Goal: Entertainment & Leisure: Consume media (video, audio)

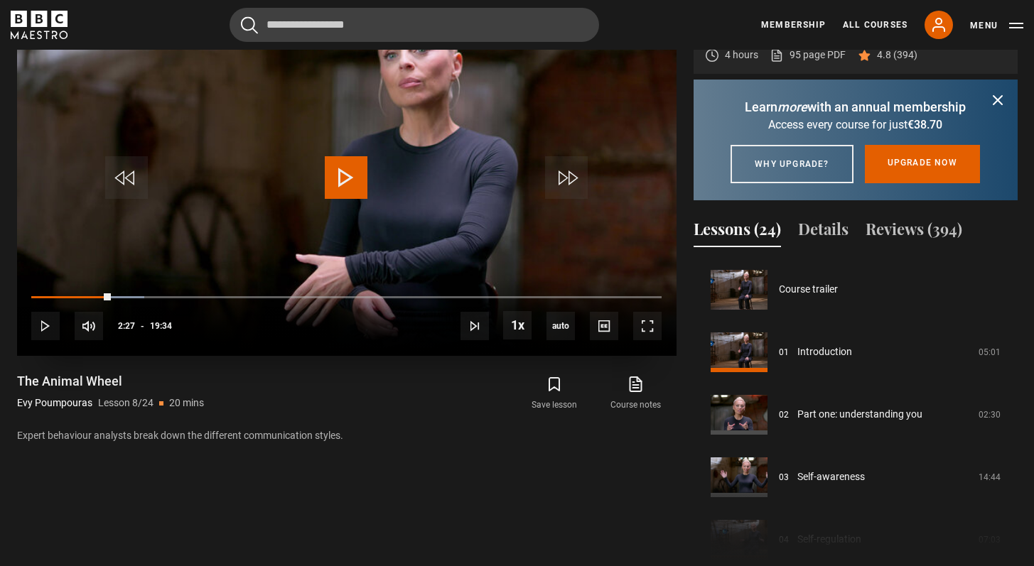
scroll to position [438, 0]
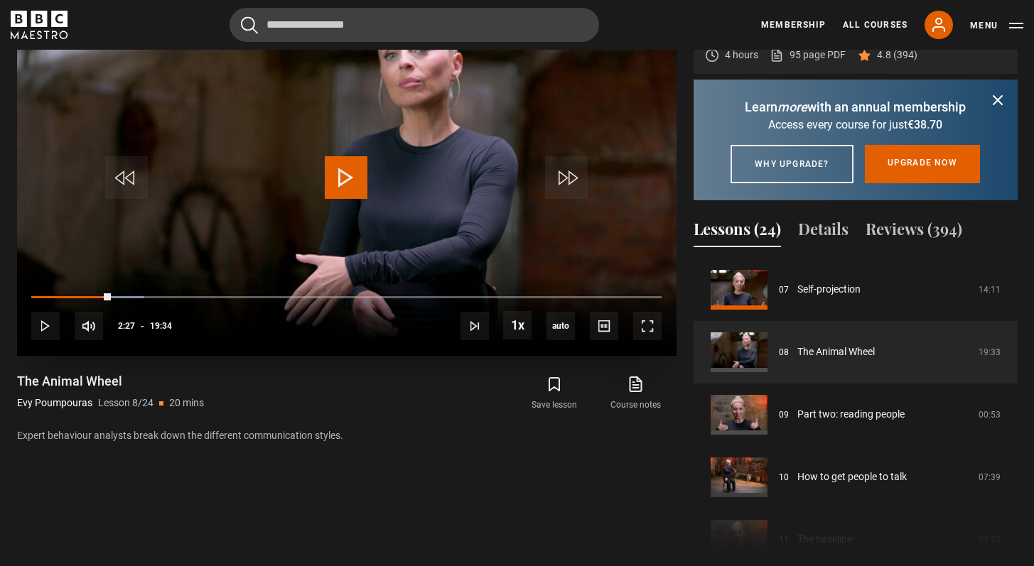
click at [352, 164] on span "Video Player" at bounding box center [346, 177] width 43 height 43
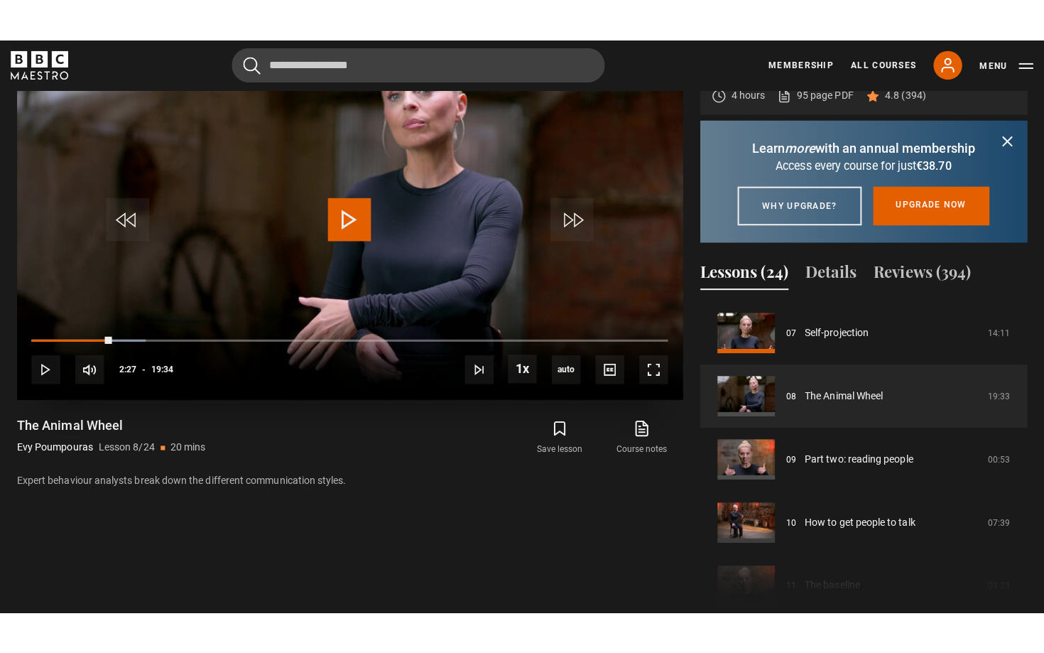
scroll to position [645, 0]
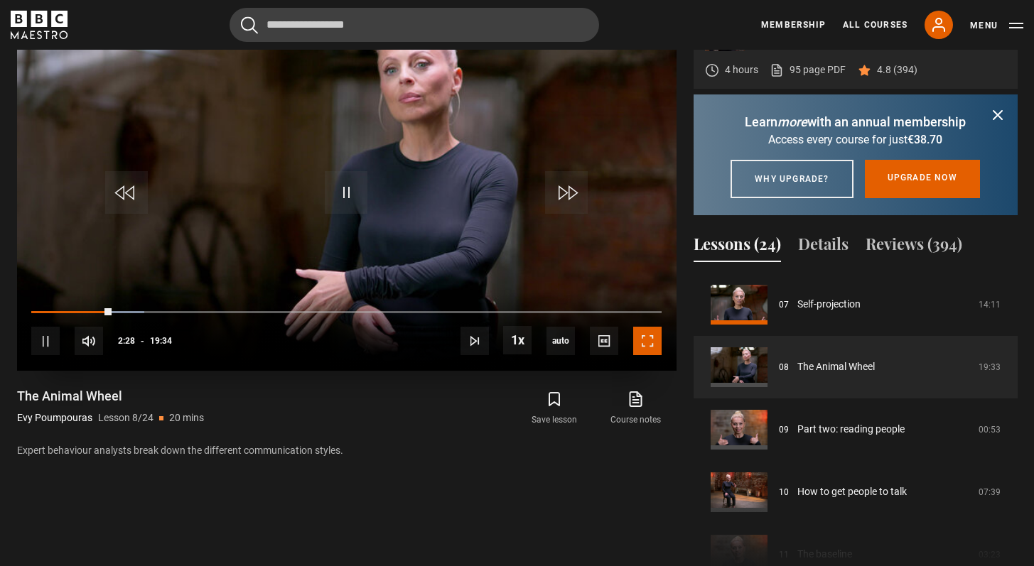
click at [647, 340] on span "Video Player" at bounding box center [647, 341] width 28 height 28
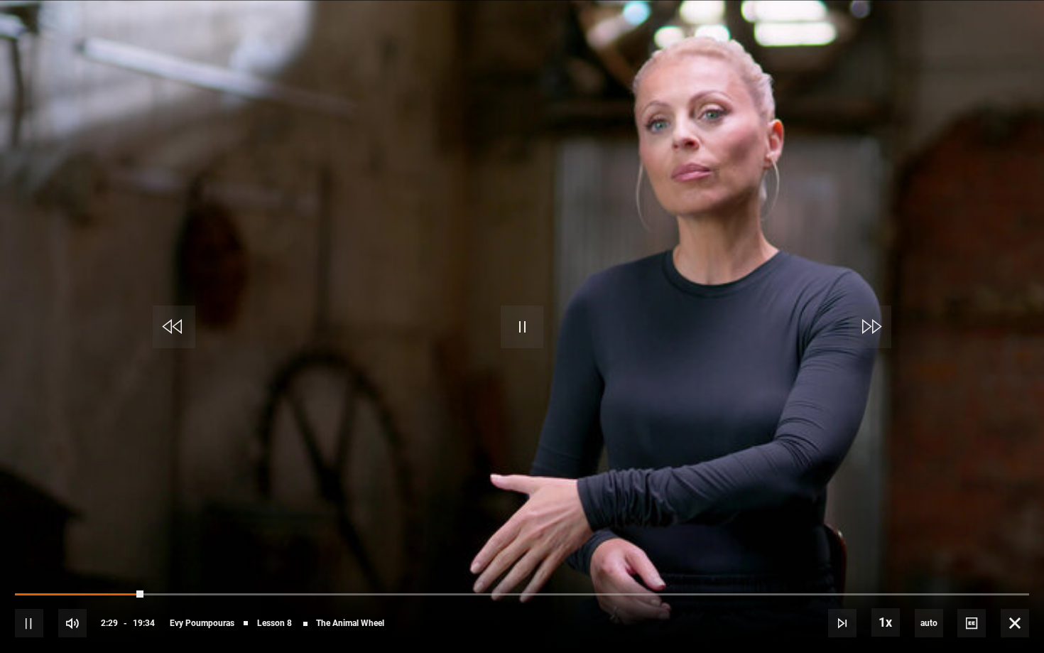
click at [26, 566] on div "10s Skip Back 10 seconds Pause 10s Skip Forward 10 seconds Loaded : 0.00% 00:19…" at bounding box center [522, 613] width 1044 height 79
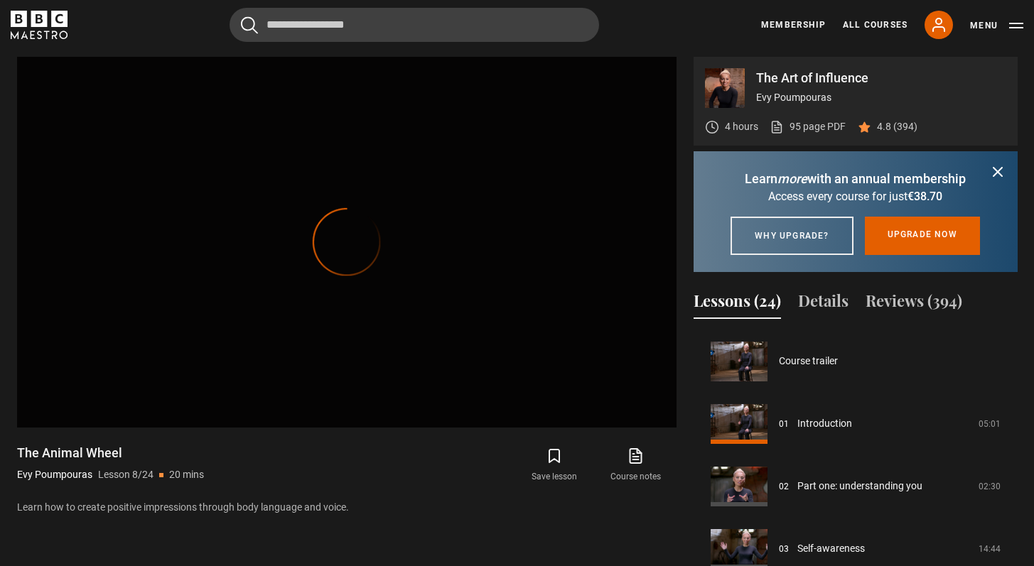
scroll to position [375, 0]
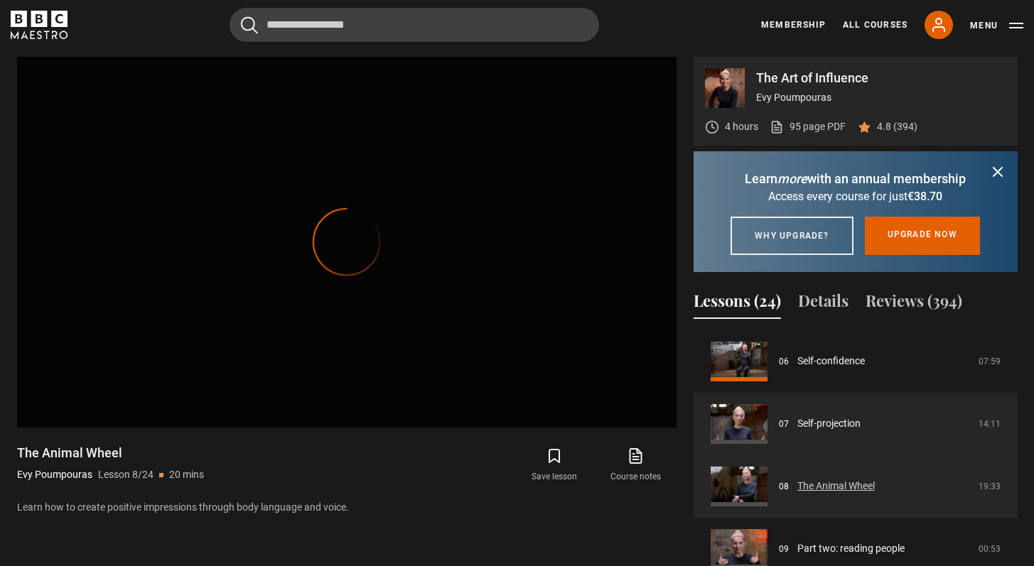
click at [842, 494] on link "The Animal Wheel" at bounding box center [835, 486] width 77 height 15
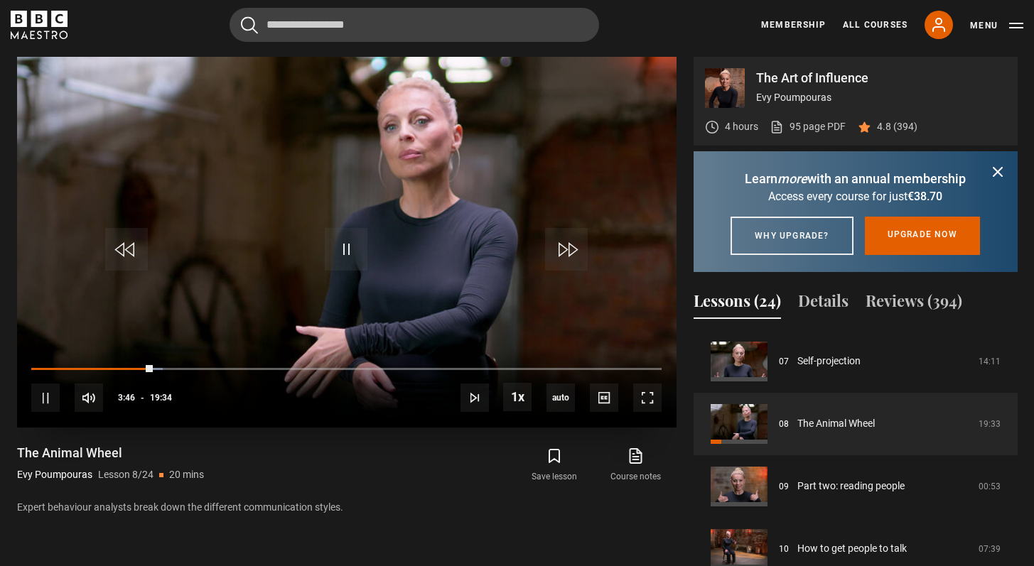
click at [39, 366] on div "10s Skip Back 10 seconds Pause 10s Skip Forward 10 seconds Loaded : 20.87% 00:2…" at bounding box center [346, 389] width 659 height 79
drag, startPoint x: 38, startPoint y: 369, endPoint x: 6, endPoint y: 369, distance: 31.3
click at [6, 369] on div "The Art of Influence Evy Poumpouras 4 hours 95 page PDF (opens in new tab) 4.8 …" at bounding box center [517, 347] width 1023 height 580
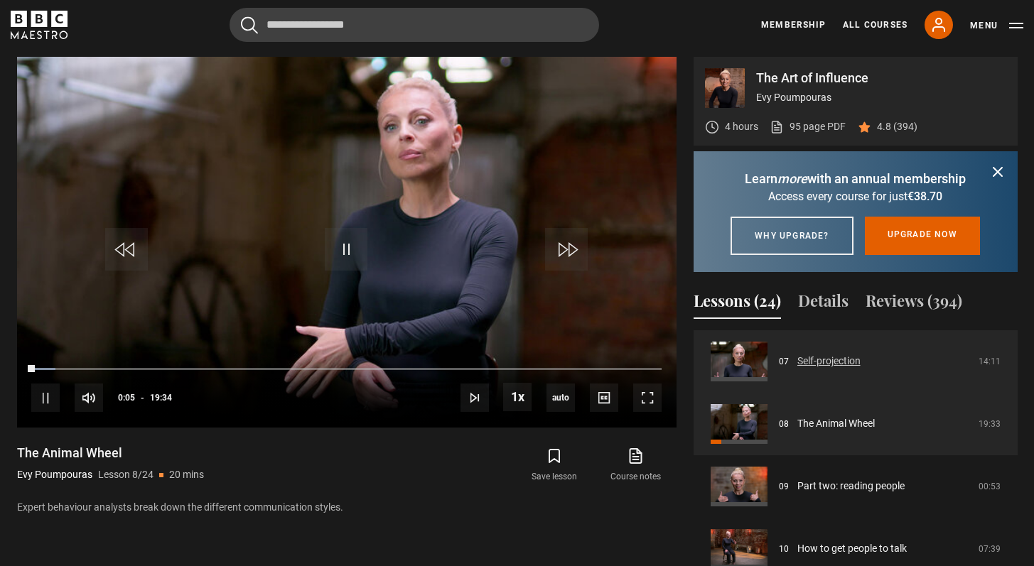
click at [860, 369] on link "Self-projection" at bounding box center [828, 361] width 63 height 15
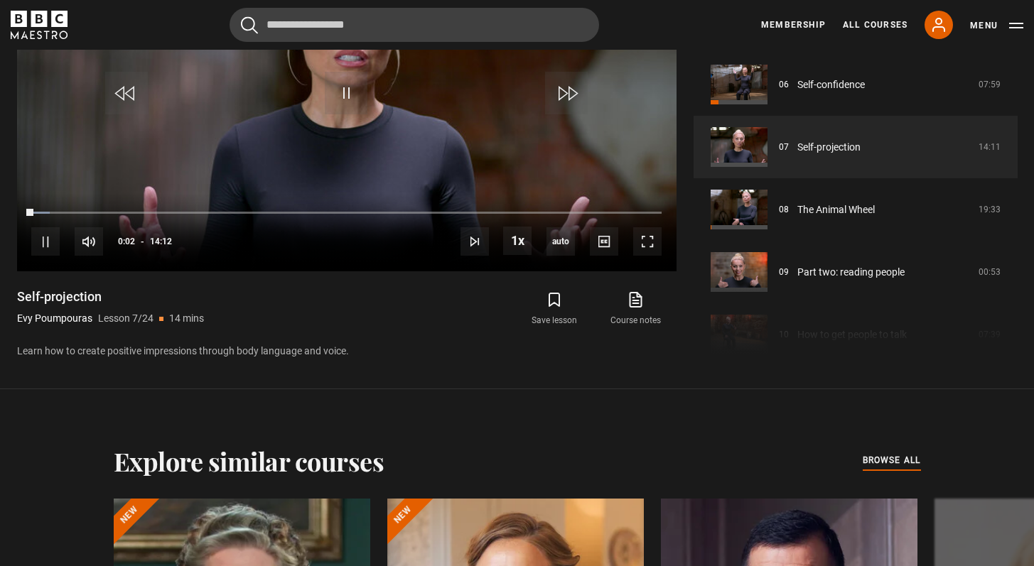
scroll to position [751, 0]
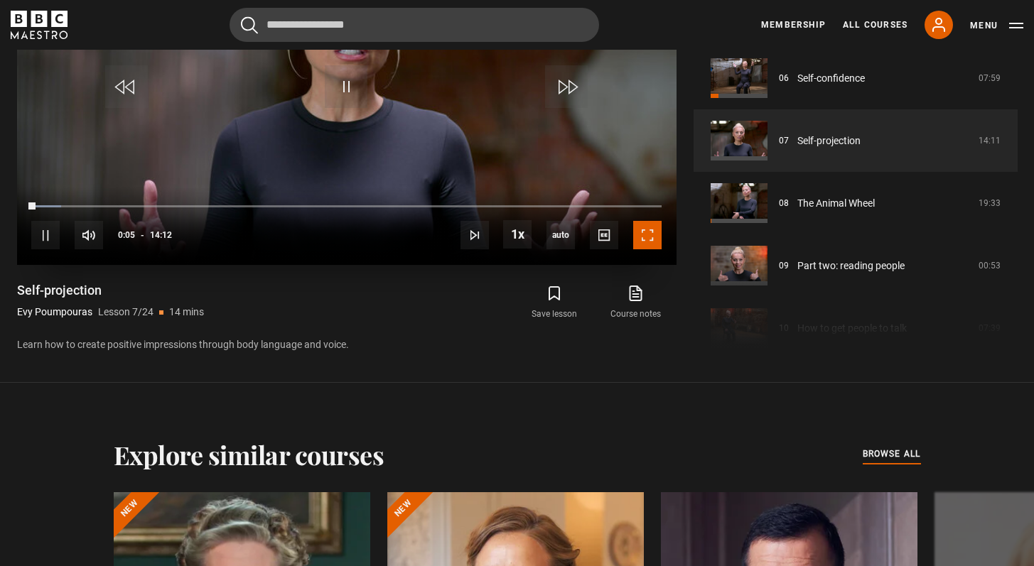
click at [644, 244] on span "Video Player" at bounding box center [647, 235] width 28 height 28
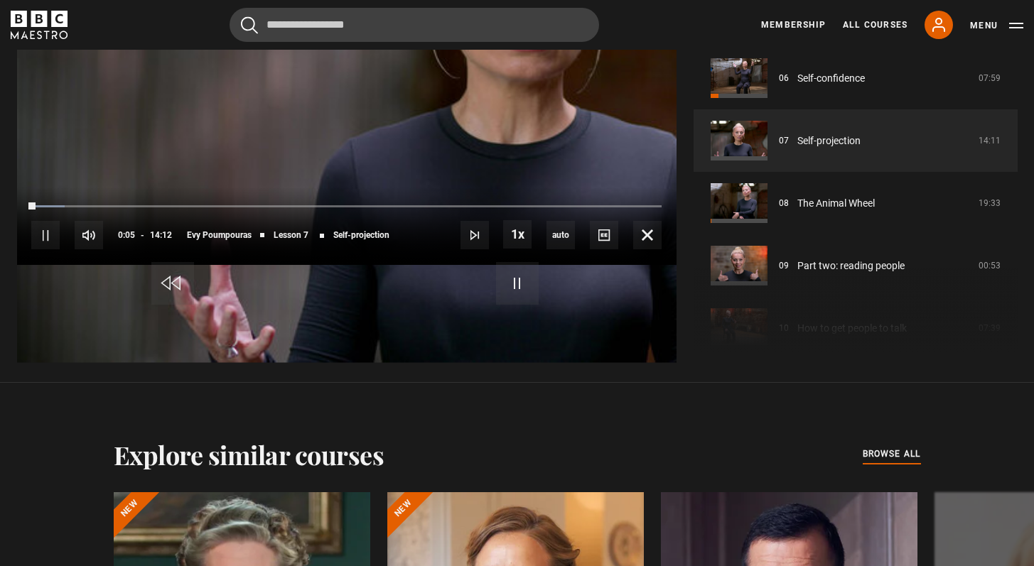
scroll to position [645, 0]
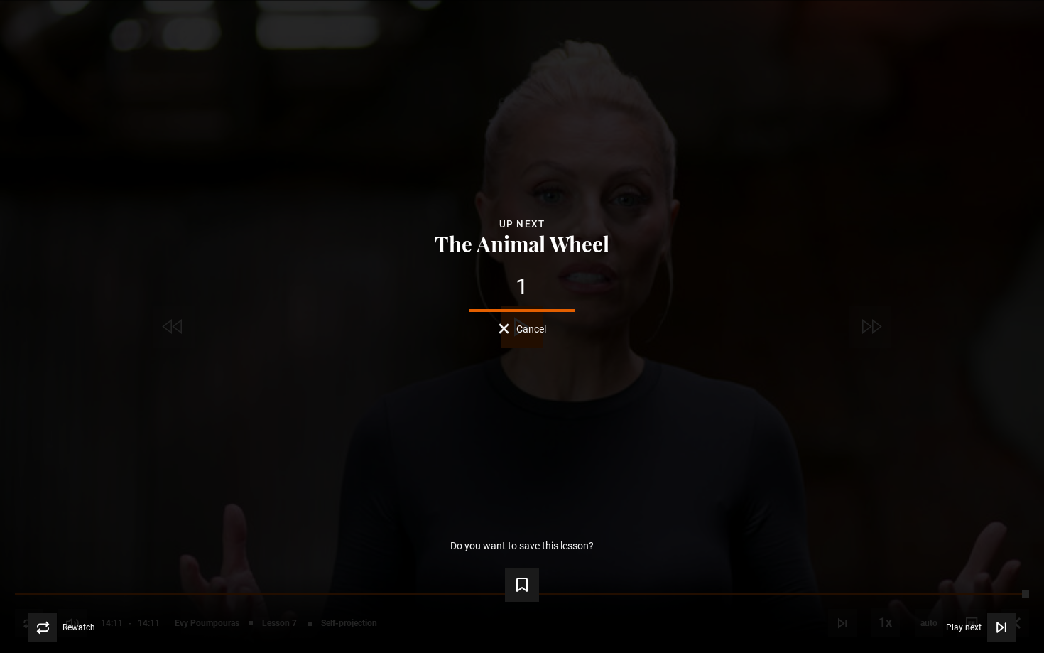
click at [512, 323] on button "Cancel" at bounding box center [523, 328] width 48 height 11
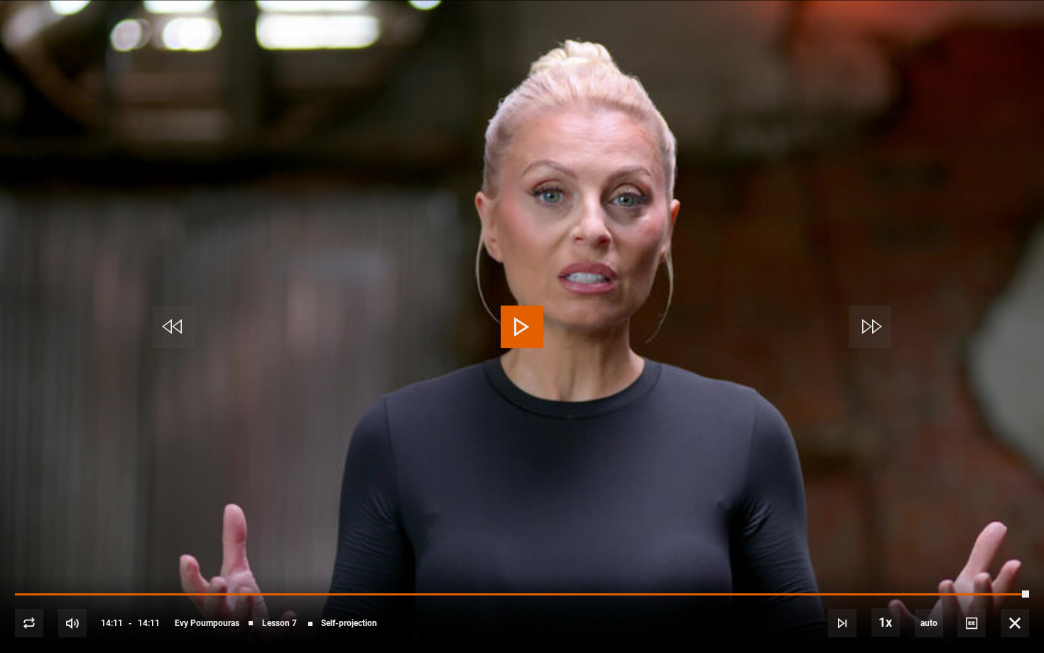
click at [512, 323] on span "Video Player" at bounding box center [522, 327] width 43 height 43
click at [880, 328] on span "Video Player" at bounding box center [870, 327] width 43 height 43
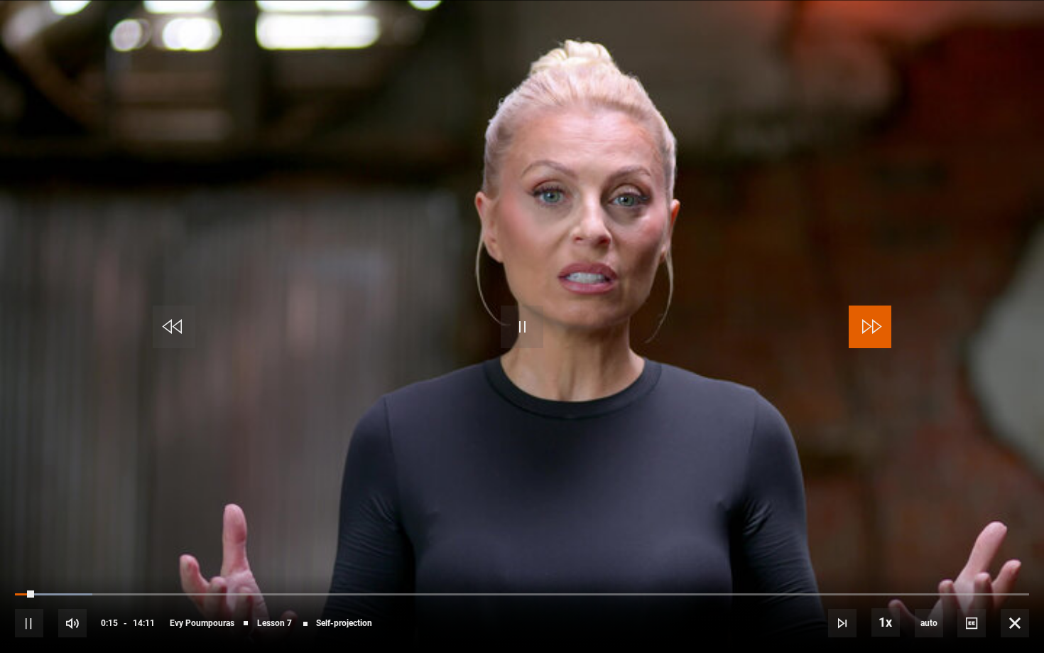
click at [880, 328] on span "Video Player" at bounding box center [870, 327] width 43 height 43
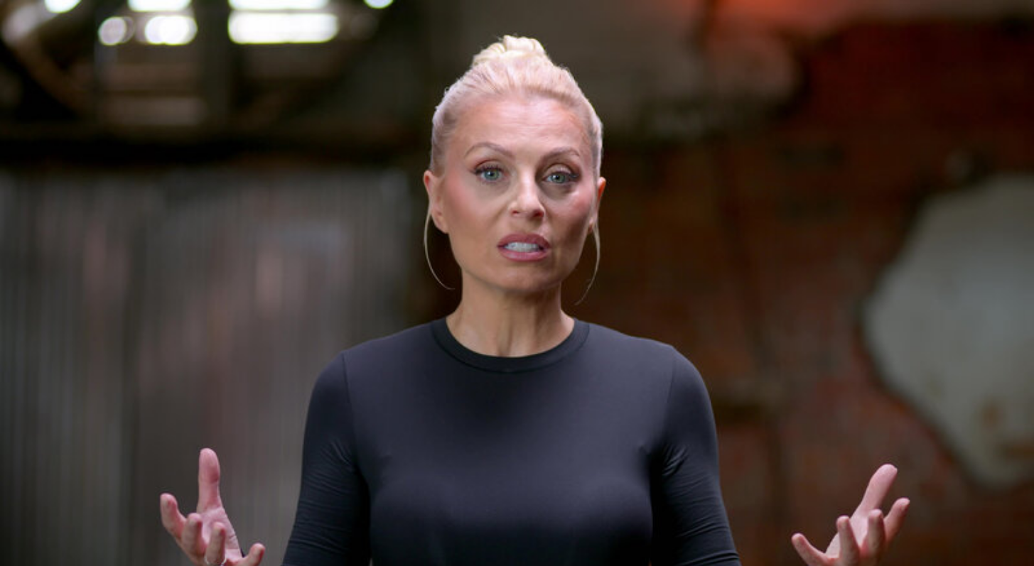
scroll to position [398, 0]
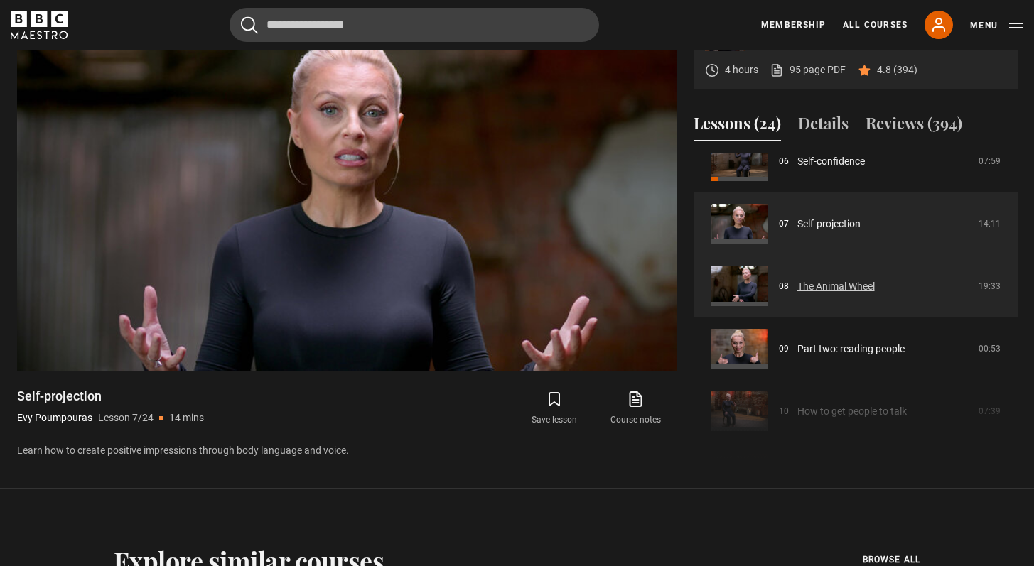
click at [853, 294] on link "The Animal Wheel" at bounding box center [835, 286] width 77 height 15
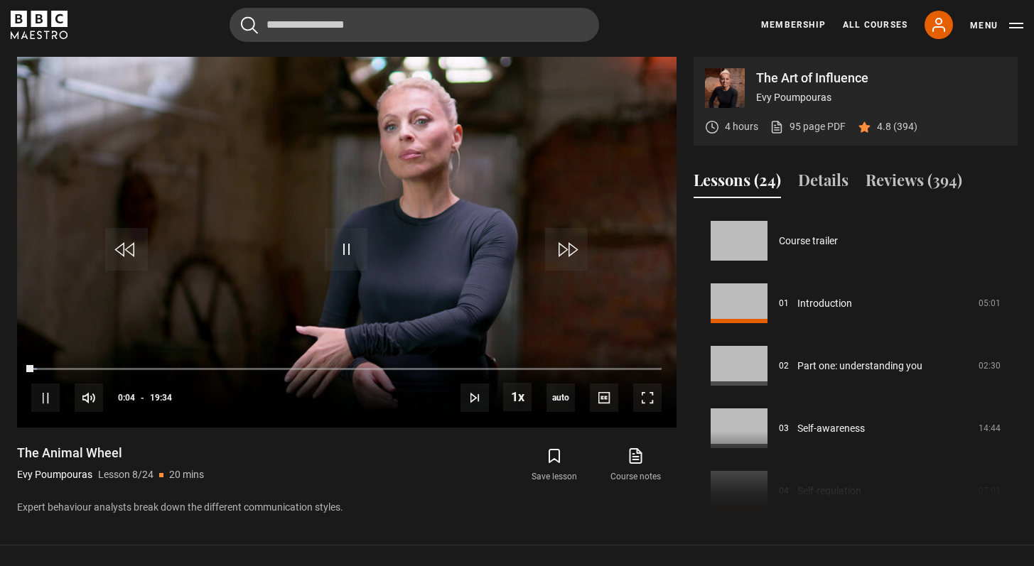
scroll to position [438, 0]
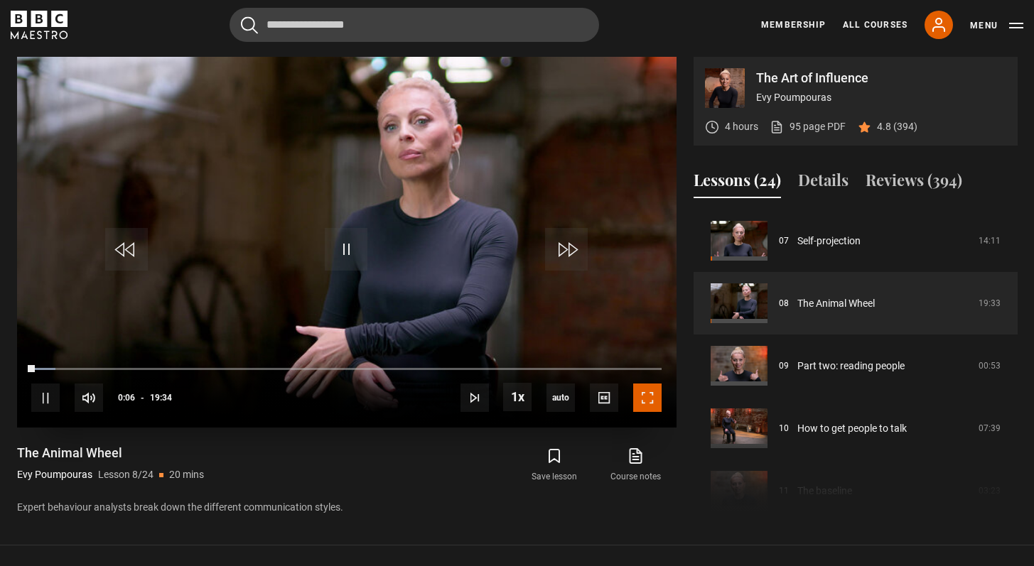
click at [641, 399] on span "Video Player" at bounding box center [647, 398] width 28 height 28
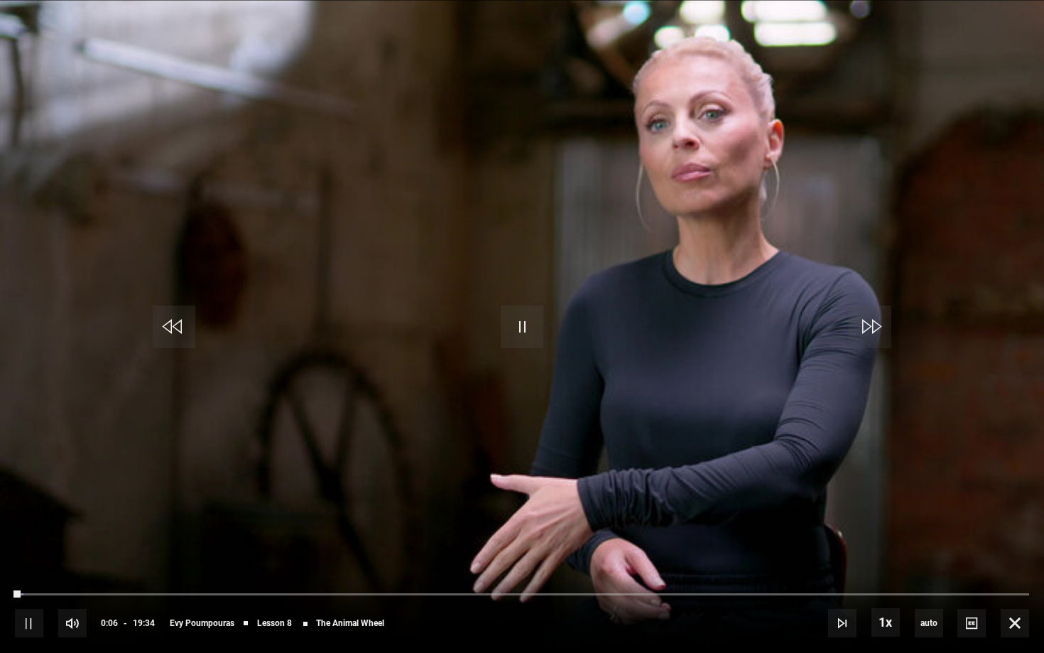
click at [649, 444] on video "Video Player" at bounding box center [522, 326] width 1044 height 653
click at [649, 441] on video "Video Player" at bounding box center [522, 326] width 1044 height 653
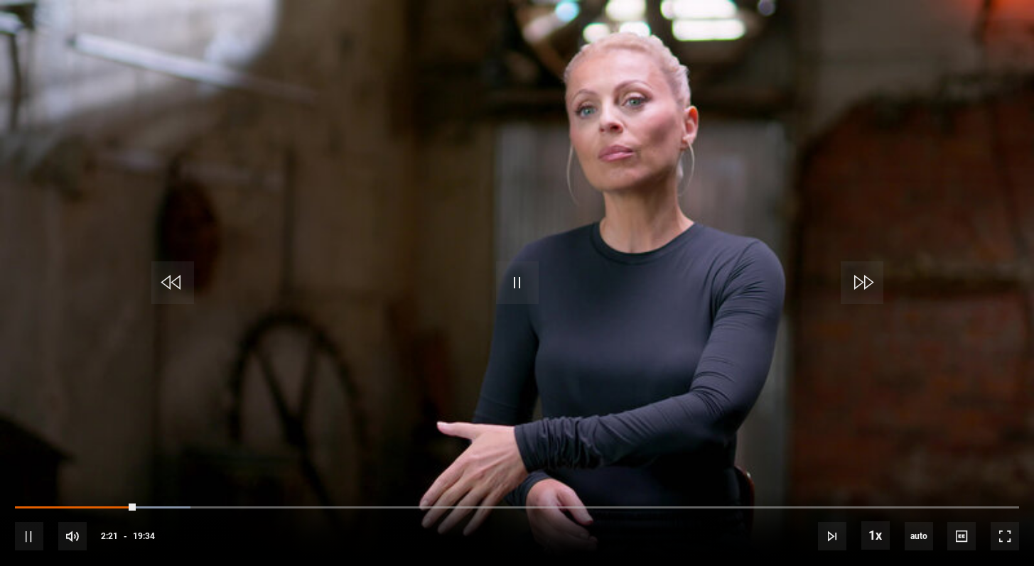
scroll to position [375, 0]
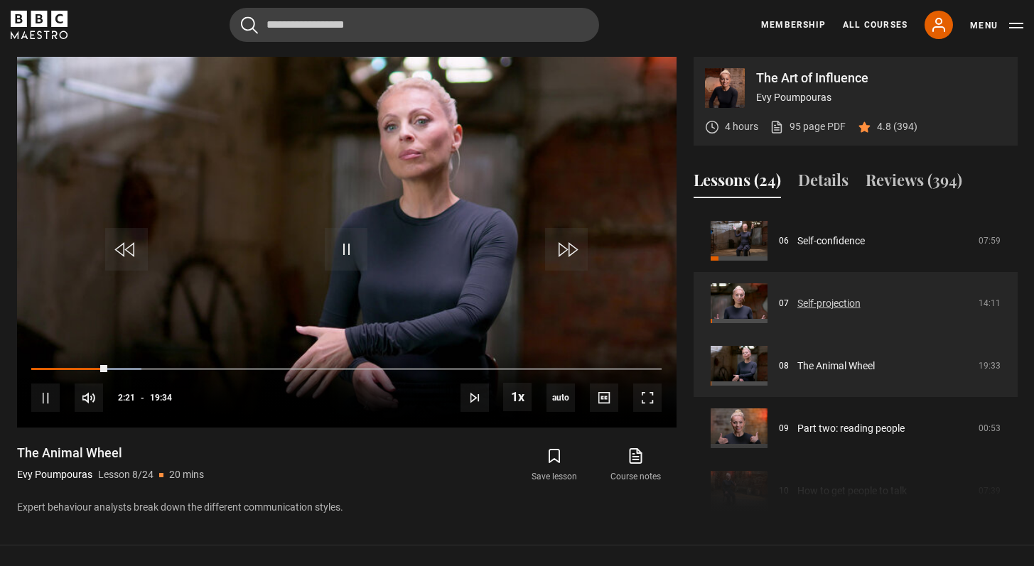
click at [831, 296] on link "Self-projection" at bounding box center [828, 303] width 63 height 15
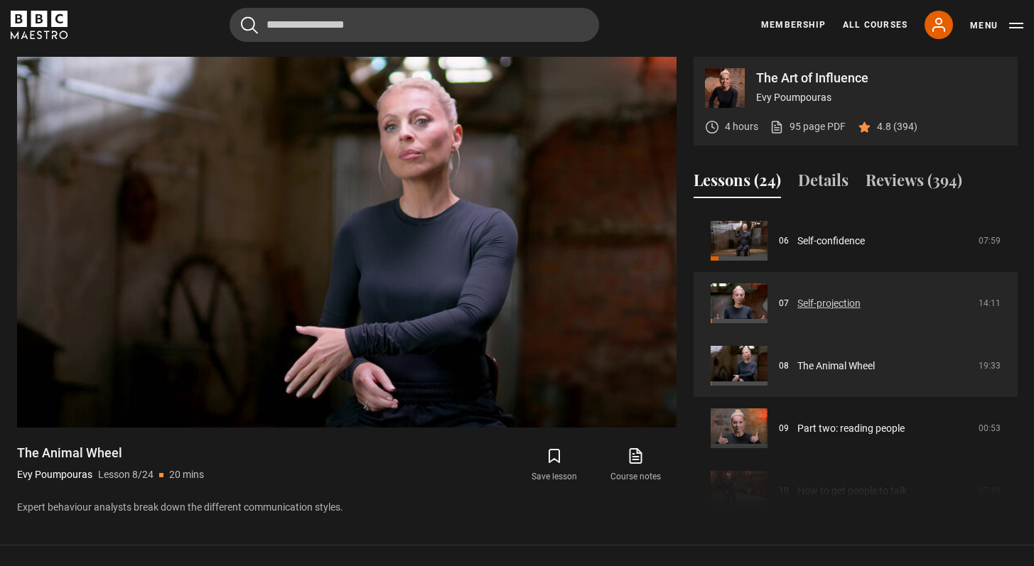
click at [832, 302] on link "Self-projection" at bounding box center [828, 303] width 63 height 15
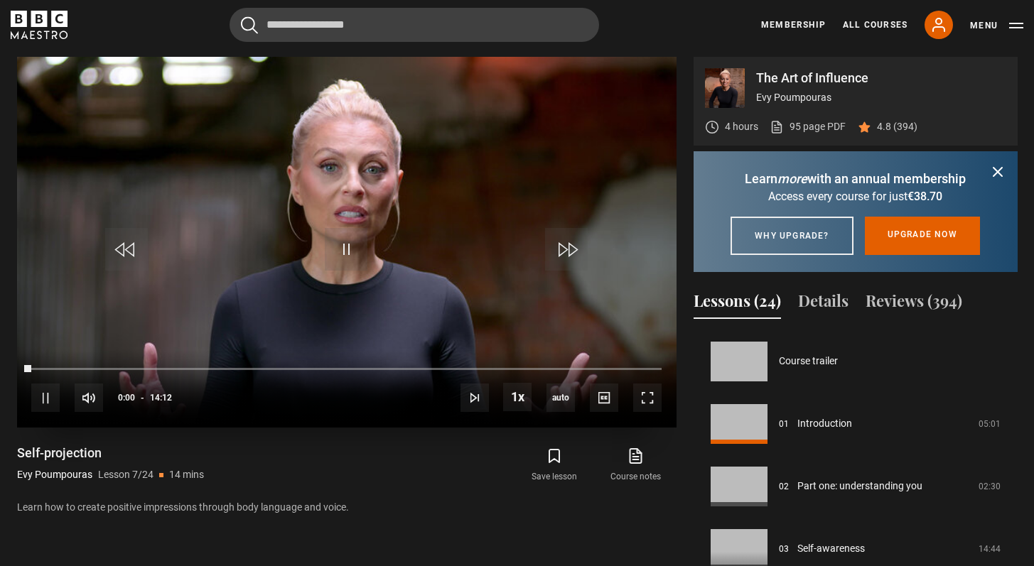
scroll to position [375, 0]
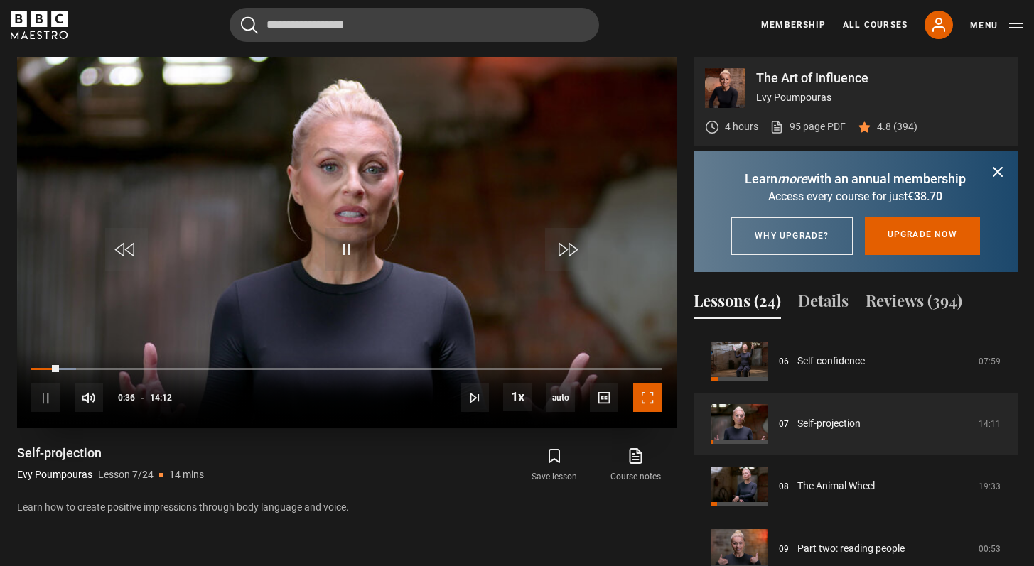
click at [644, 399] on span "Video Player" at bounding box center [647, 398] width 28 height 28
